Goal: Communication & Community: Answer question/provide support

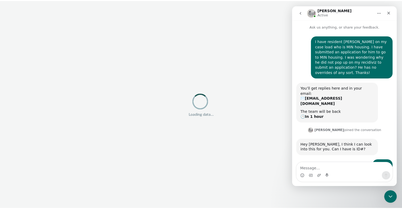
scroll to position [35, 0]
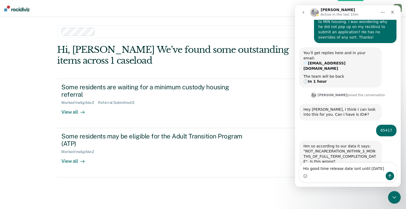
type textarea "His good time release date isnt until [DATE]."
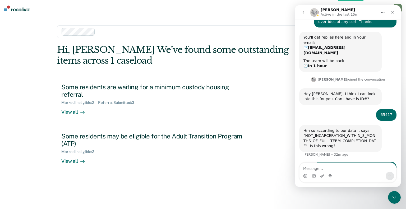
scroll to position [51, 0]
click at [395, 12] on icon "Close" at bounding box center [393, 12] width 4 height 4
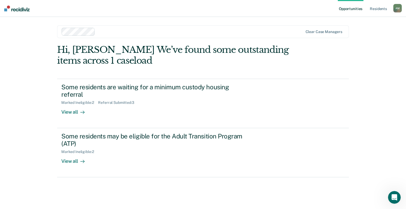
scroll to position [51, 0]
click at [388, 195] on div "Open Intercom Messenger" at bounding box center [393, 196] width 17 height 17
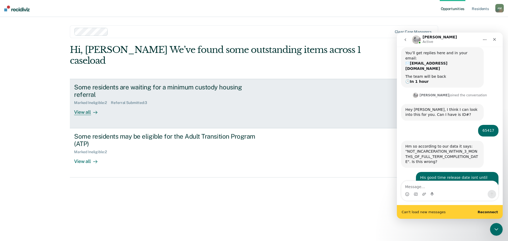
scroll to position [76, 0]
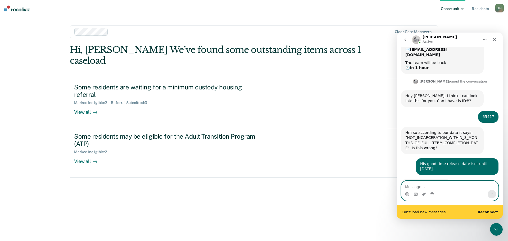
click at [406, 186] on textarea "Message…" at bounding box center [449, 185] width 97 height 9
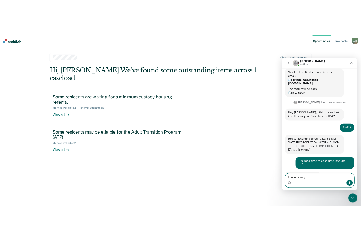
scroll to position [62, 0]
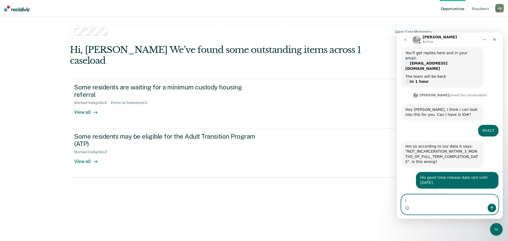
type textarea "I"
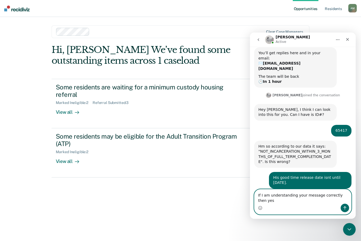
drag, startPoint x: 340, startPoint y: 201, endPoint x: 372, endPoint y: 200, distance: 32.0
click html "[PERSON_NAME] Active Ask us anything, or share your feedback. I have resident […"
click at [348, 202] on textarea "If I am understanding your message correctly then yes" at bounding box center [303, 196] width 97 height 14
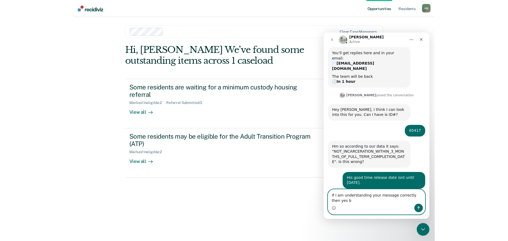
scroll to position [68, 0]
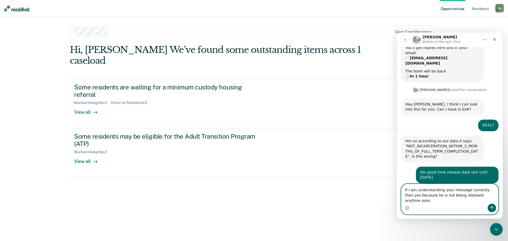
type textarea "If I am understanding your message correctly then yes because he is not being r…"
click at [406, 207] on button "Send a message…" at bounding box center [492, 208] width 8 height 8
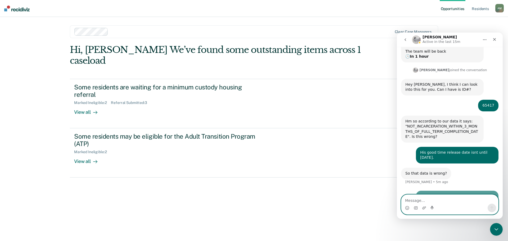
scroll to position [89, 0]
